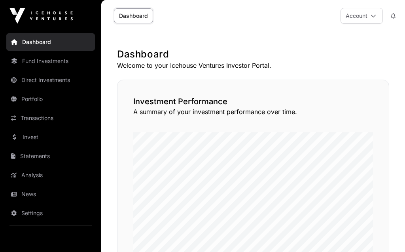
click at [52, 82] on link "Direct Investments" at bounding box center [50, 79] width 89 height 17
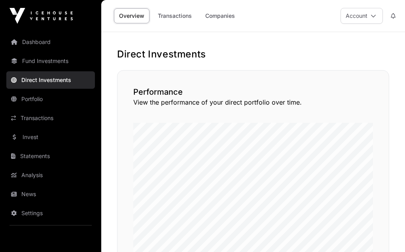
click at [229, 13] on link "Companies" at bounding box center [220, 15] width 40 height 15
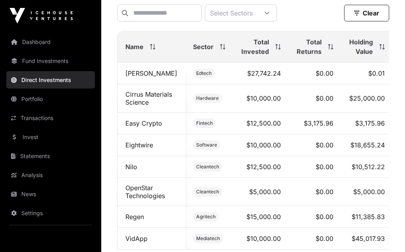
scroll to position [317, 0]
click at [158, 127] on link "Easy Crypto" at bounding box center [143, 123] width 37 height 8
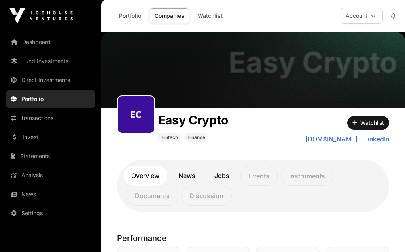
click at [130, 13] on link "Portfolio" at bounding box center [130, 15] width 32 height 15
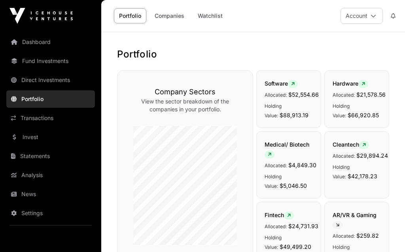
click at [45, 59] on link "Fund Investments" at bounding box center [50, 60] width 89 height 17
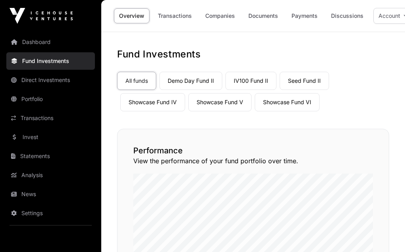
click at [307, 78] on link "Seed Fund II" at bounding box center [304, 81] width 49 height 18
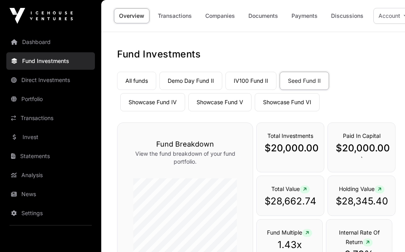
click at [223, 15] on link "Companies" at bounding box center [220, 15] width 40 height 15
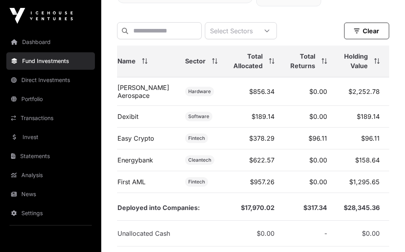
scroll to position [180, 8]
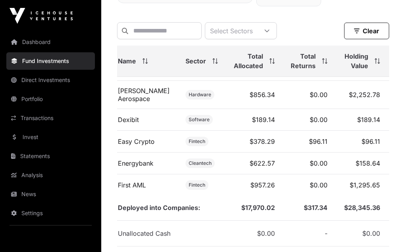
click at [317, 143] on td "$96.11" at bounding box center [309, 142] width 53 height 22
click at [140, 145] on link "Easy Crypto" at bounding box center [136, 141] width 37 height 8
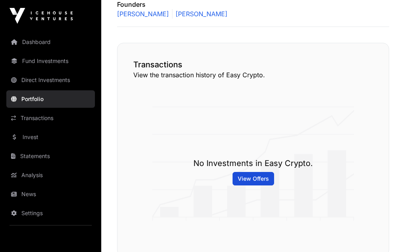
scroll to position [289, 0]
